Goal: Task Accomplishment & Management: Complete application form

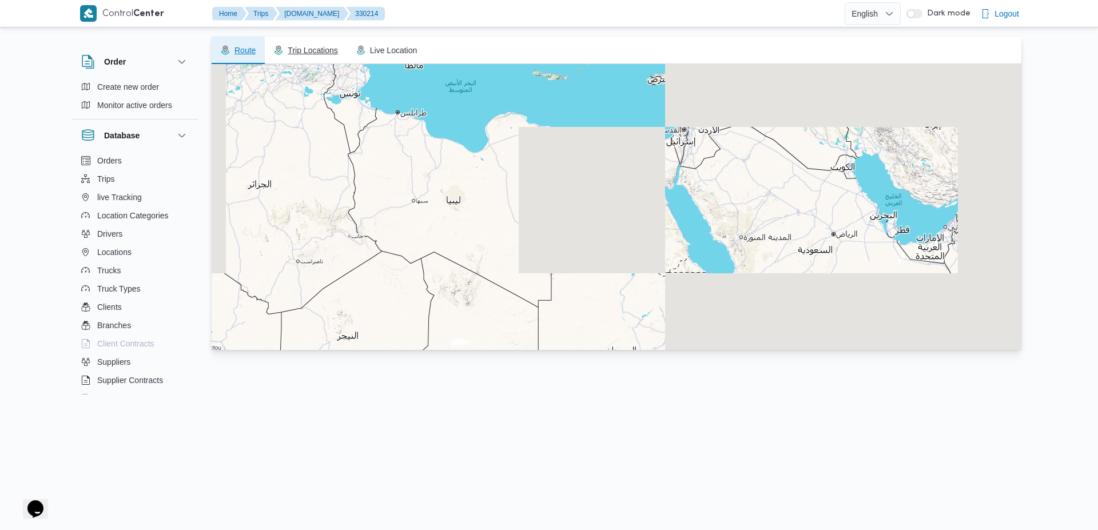
click at [319, 43] on button "Trip Locations" at bounding box center [306, 50] width 82 height 27
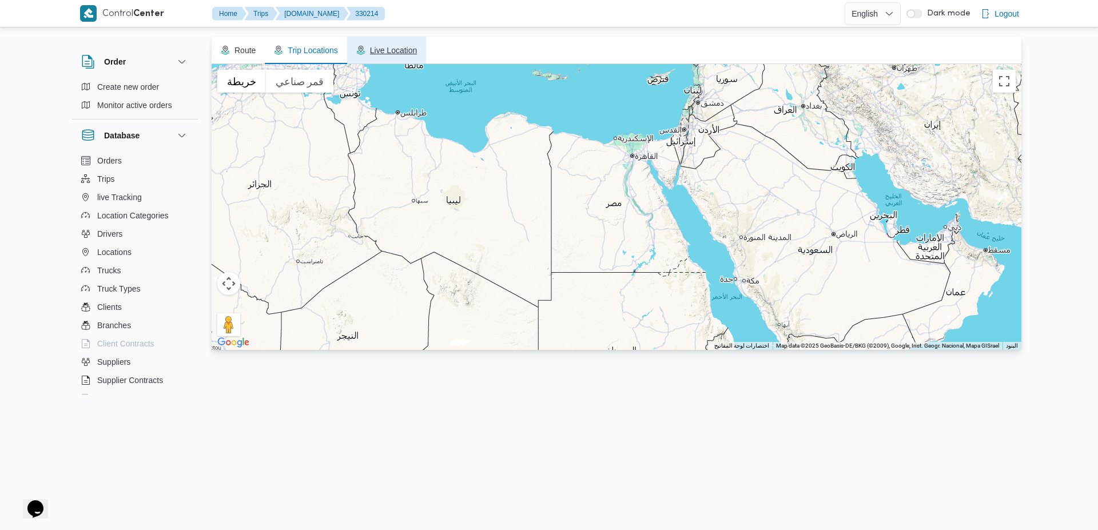
click at [389, 52] on span "Live Location" at bounding box center [386, 50] width 61 height 9
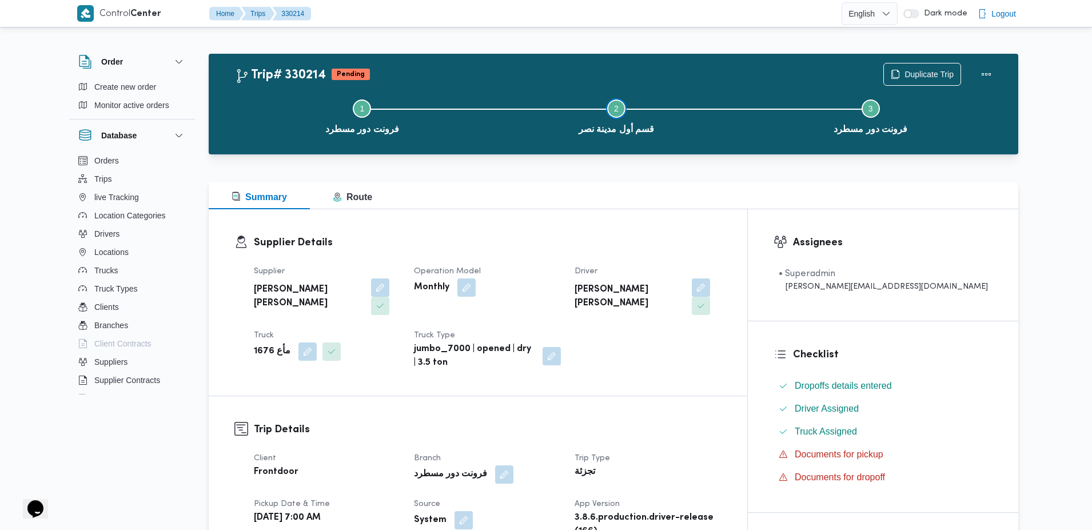
click at [572, 131] on button "Step 2 is incomplete 2 قسم أول مدينة نصر" at bounding box center [617, 115] width 254 height 59
